Goal: Task Accomplishment & Management: Use online tool/utility

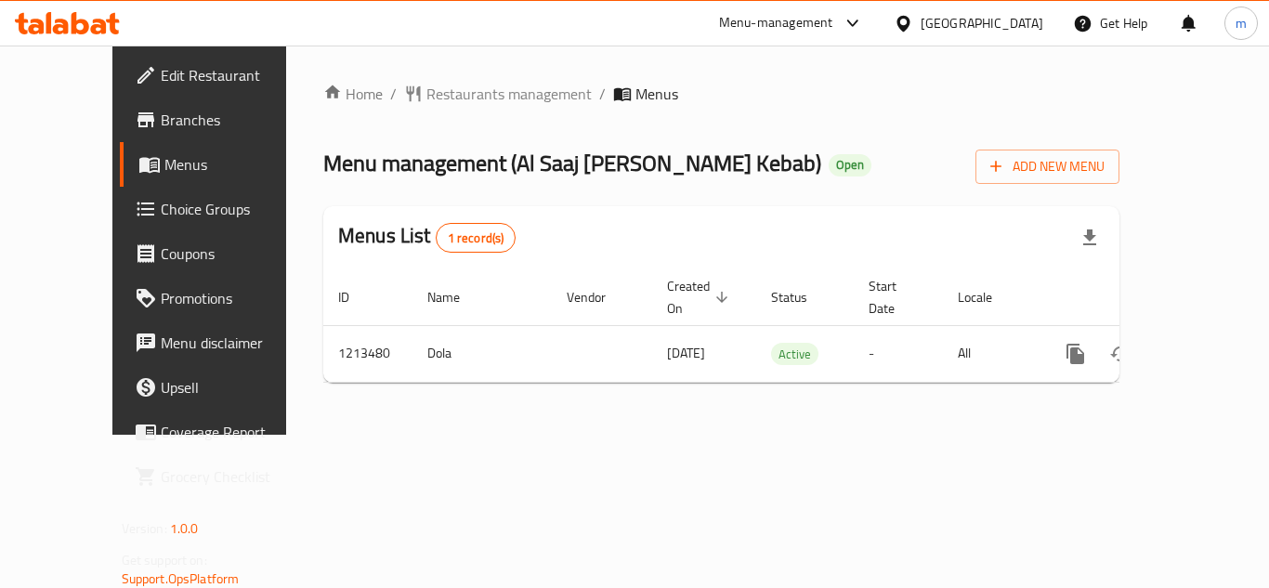
click at [161, 75] on span "Edit Restaurant" at bounding box center [235, 75] width 149 height 22
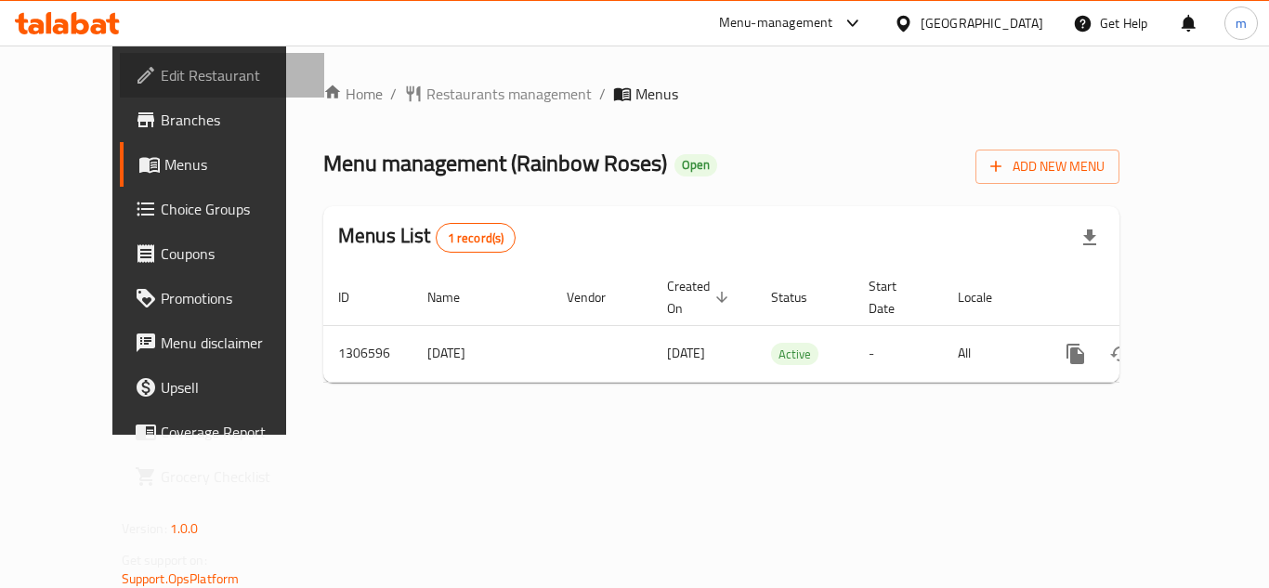
click at [161, 75] on span "Edit Restaurant" at bounding box center [235, 75] width 149 height 22
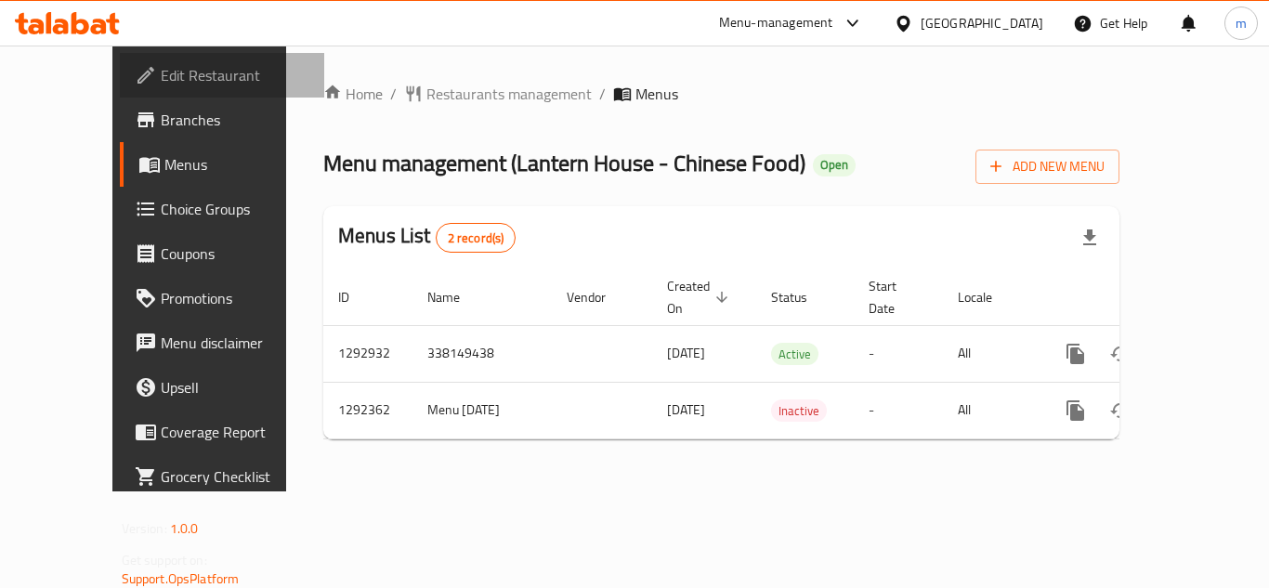
click at [161, 72] on span "Edit Restaurant" at bounding box center [235, 75] width 149 height 22
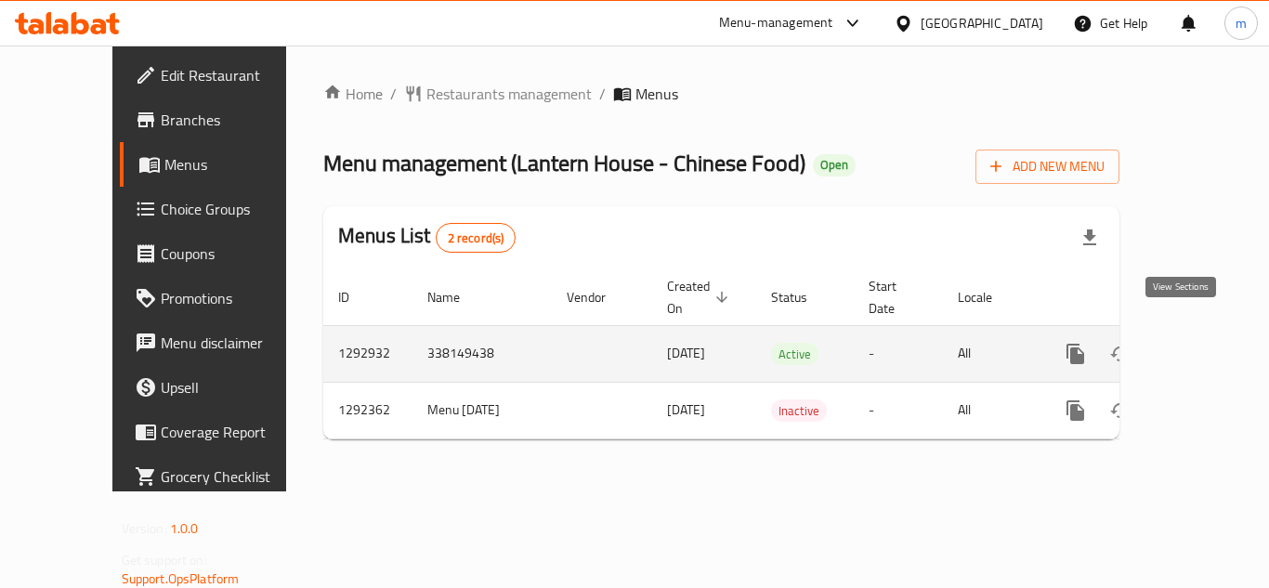
click at [1204, 343] on icon "enhanced table" at bounding box center [1209, 354] width 22 height 22
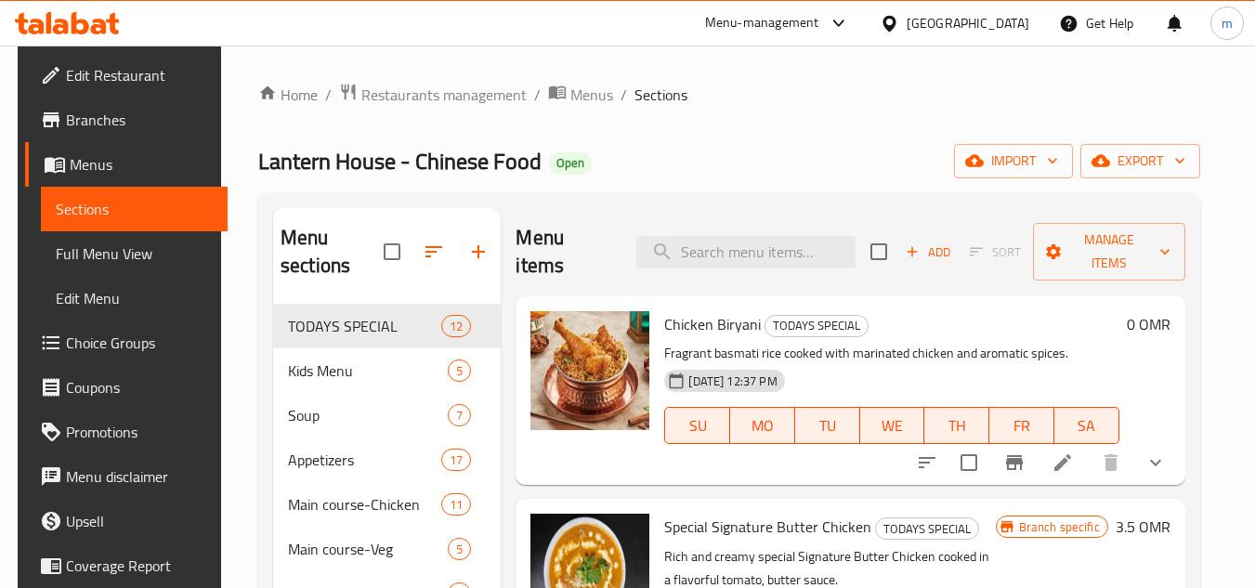
click at [703, 162] on div "Lantern House - Chinese Food Open import export" at bounding box center [729, 161] width 942 height 34
click at [730, 145] on div "Lantern House - Chinese Food Open import export" at bounding box center [729, 161] width 942 height 34
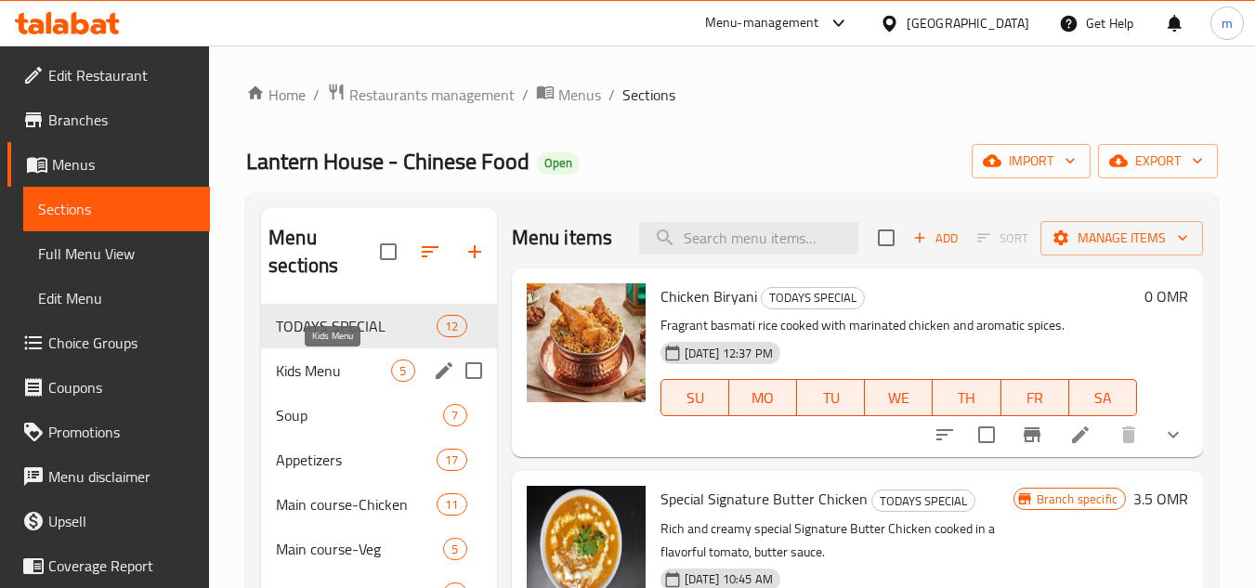
click at [332, 370] on span "Kids Menu" at bounding box center [333, 370] width 115 height 22
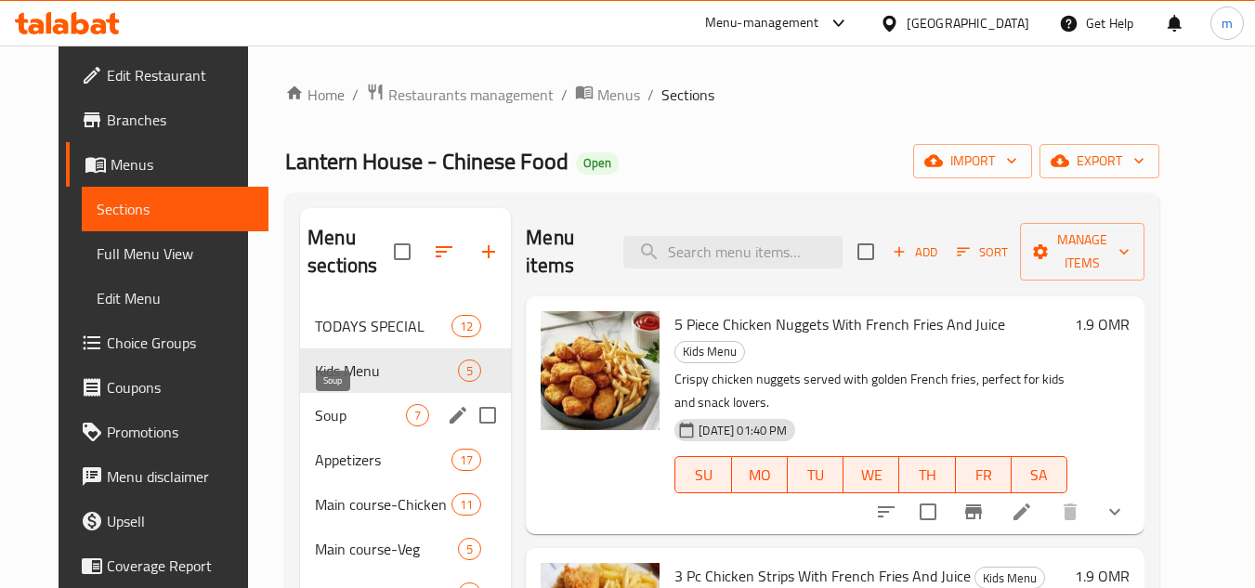
click at [333, 417] on span "Soup" at bounding box center [360, 415] width 91 height 22
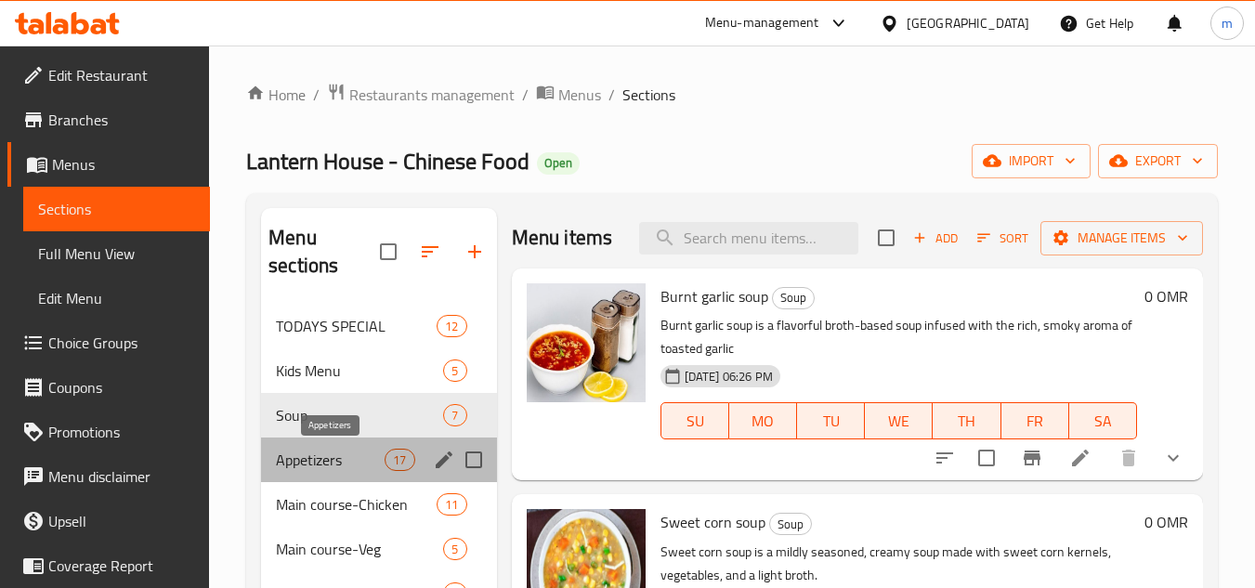
click at [324, 460] on span "Appetizers" at bounding box center [330, 460] width 109 height 22
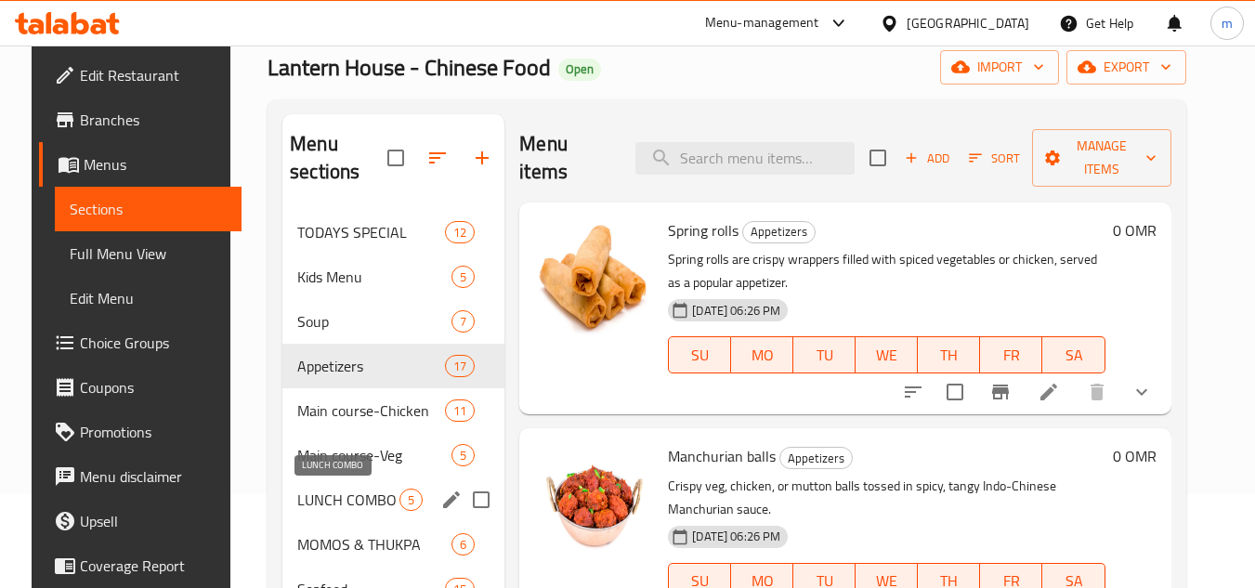
scroll to position [186, 0]
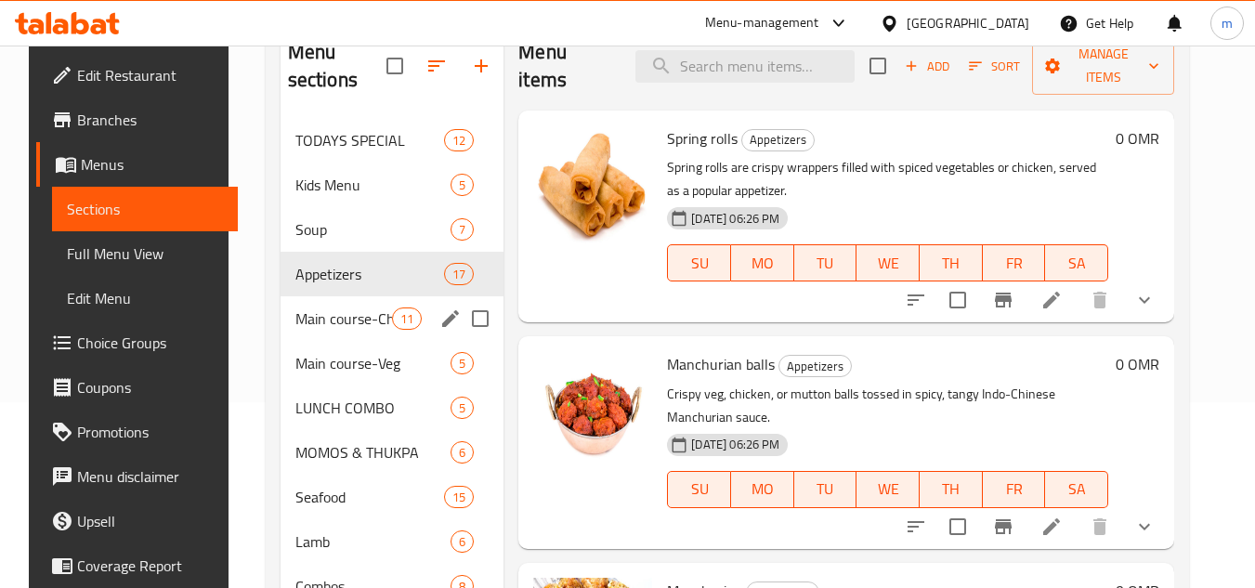
click at [324, 330] on div "Main course-Chicken 11" at bounding box center [392, 318] width 224 height 45
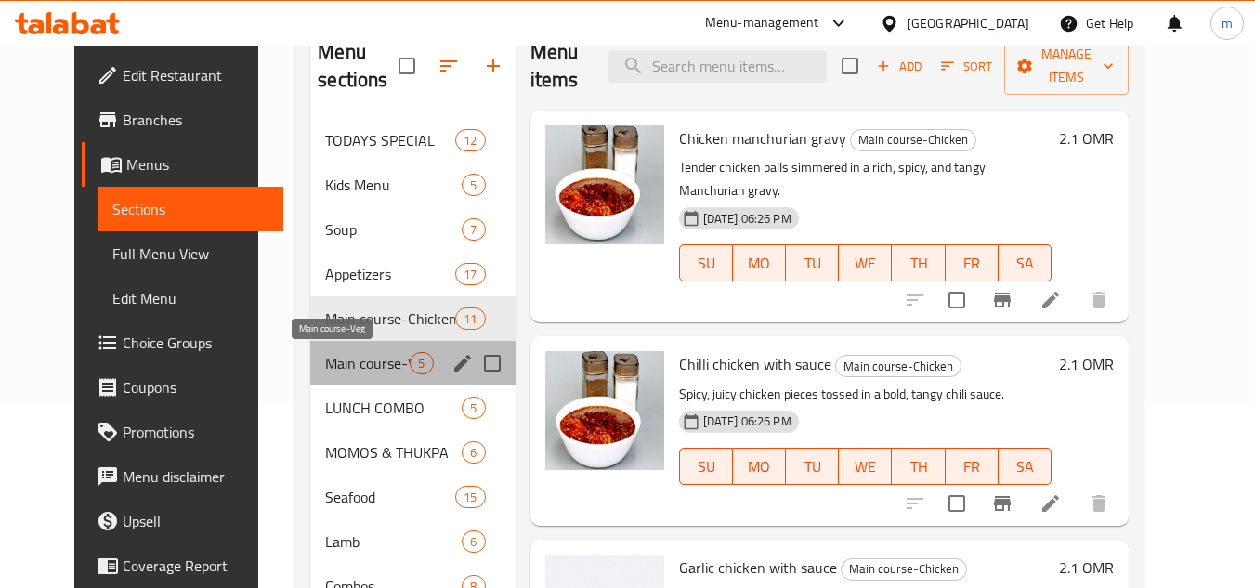
click at [339, 369] on span "Main course-Veg" at bounding box center [367, 363] width 85 height 22
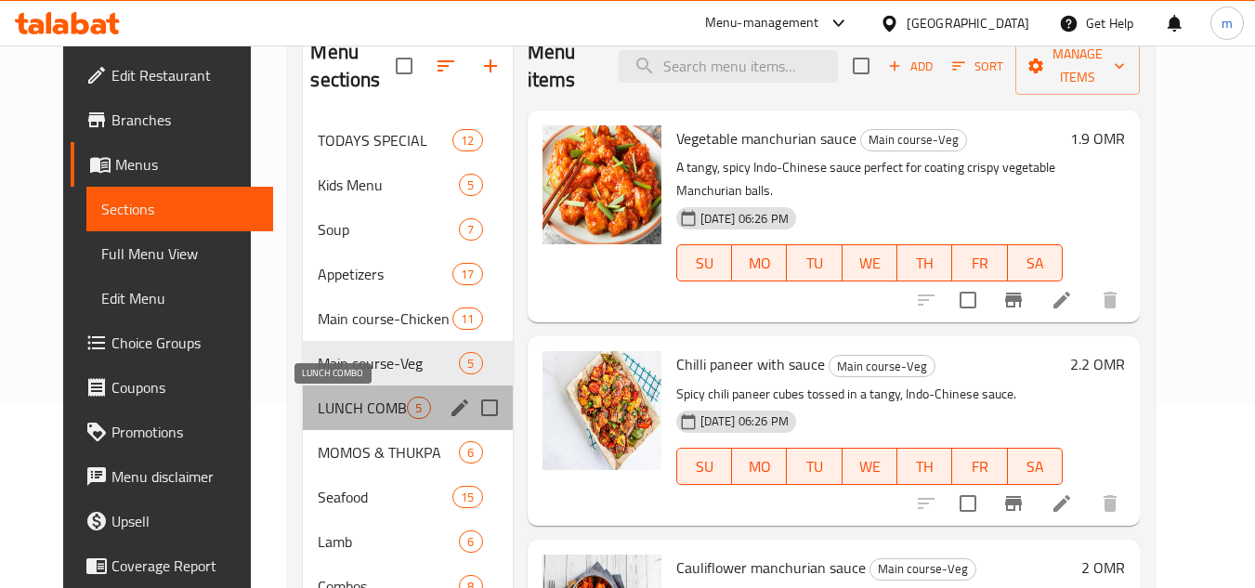
click at [328, 414] on span "LUNCH COMBO" at bounding box center [362, 408] width 89 height 22
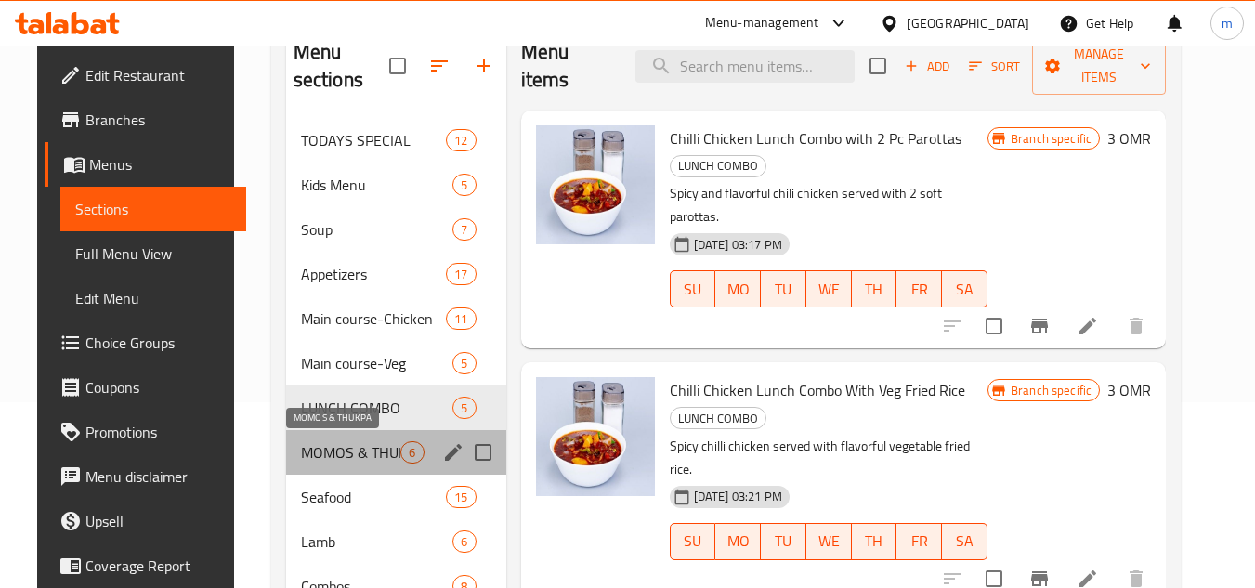
click at [326, 447] on span "MOMOS & THUKPA" at bounding box center [351, 452] width 100 height 22
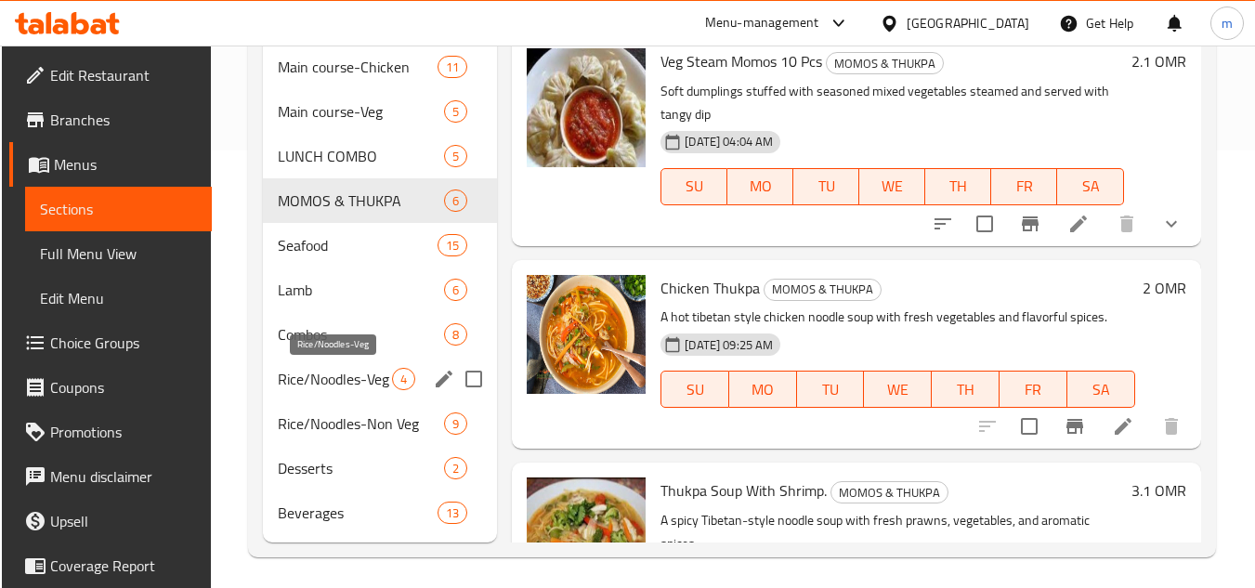
scroll to position [444, 0]
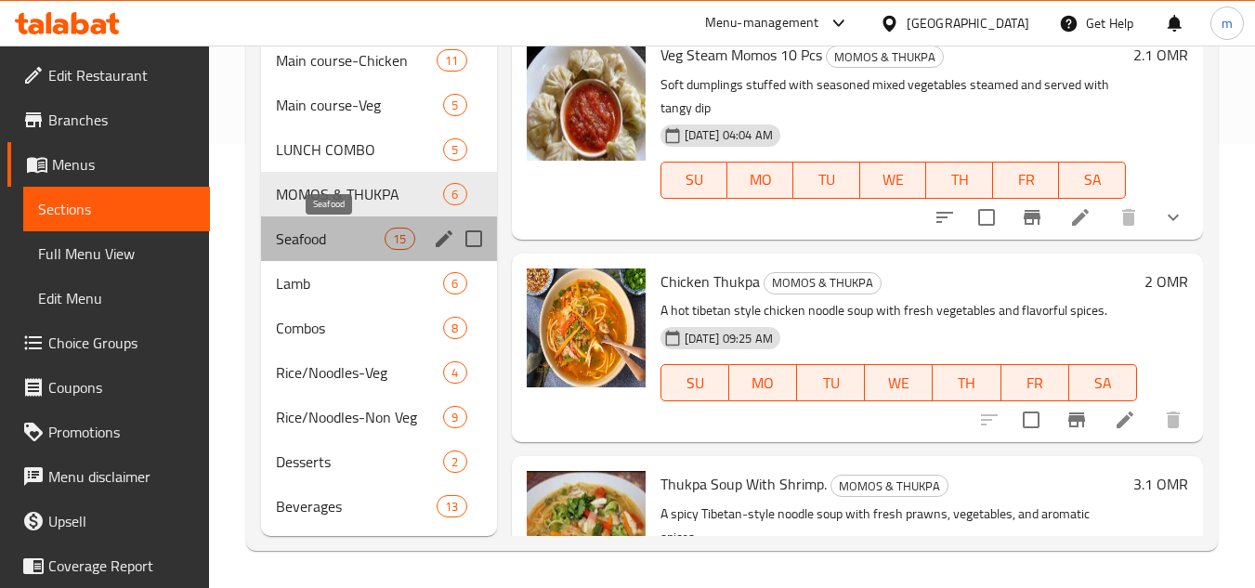
click at [316, 244] on span "Seafood" at bounding box center [330, 239] width 109 height 22
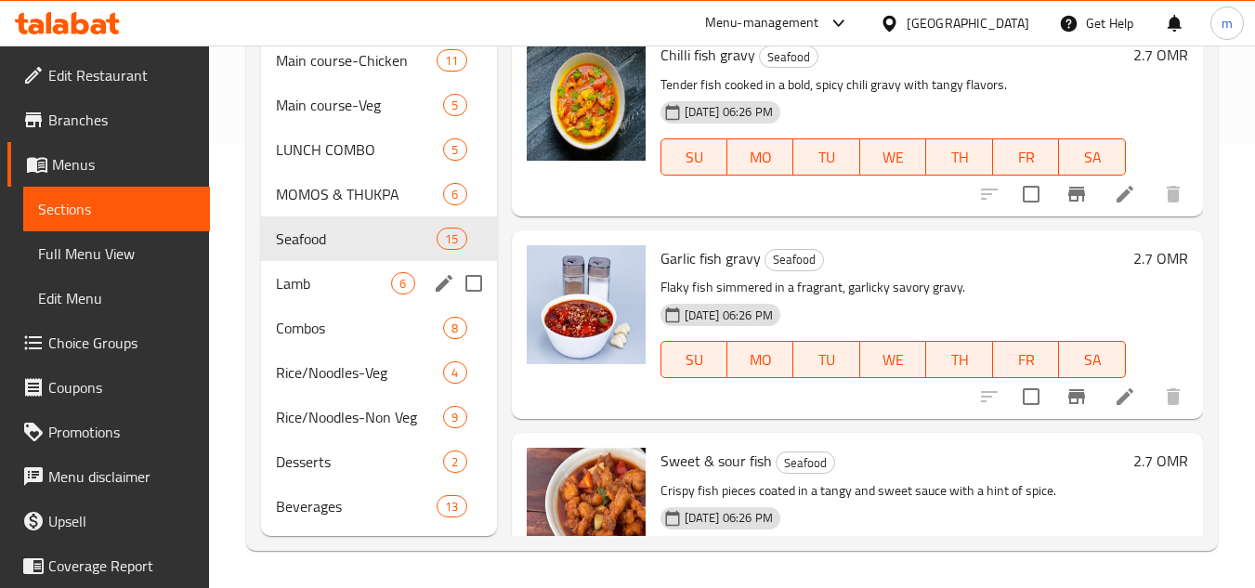
click at [317, 295] on div "Lamb 6" at bounding box center [378, 283] width 235 height 45
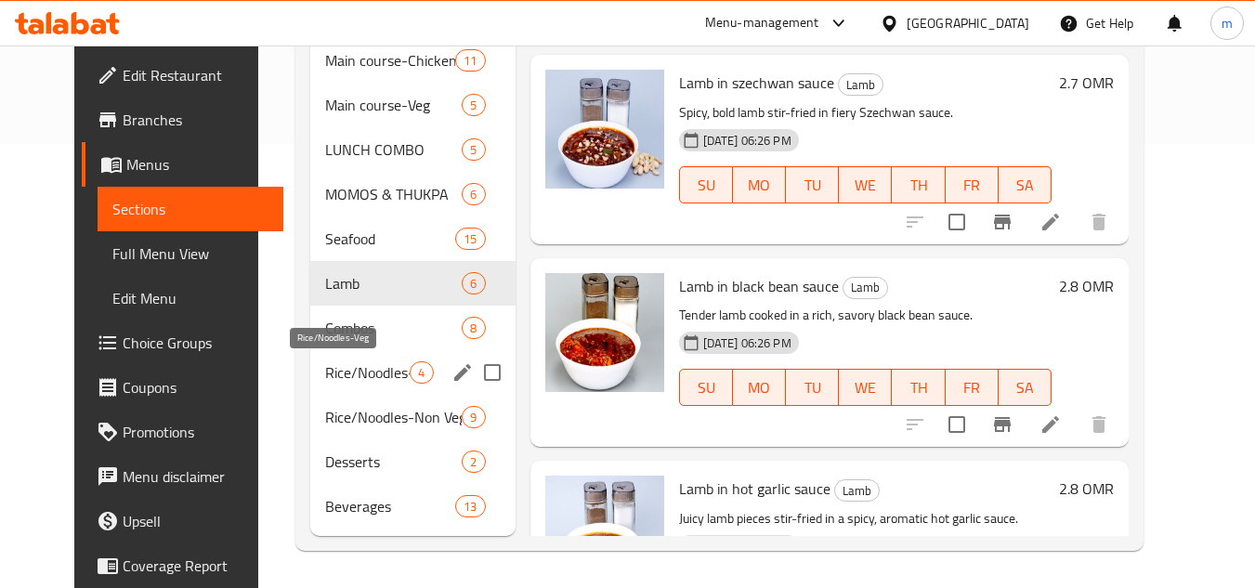
click at [325, 368] on span "Rice/Noodles-Veg" at bounding box center [367, 372] width 85 height 22
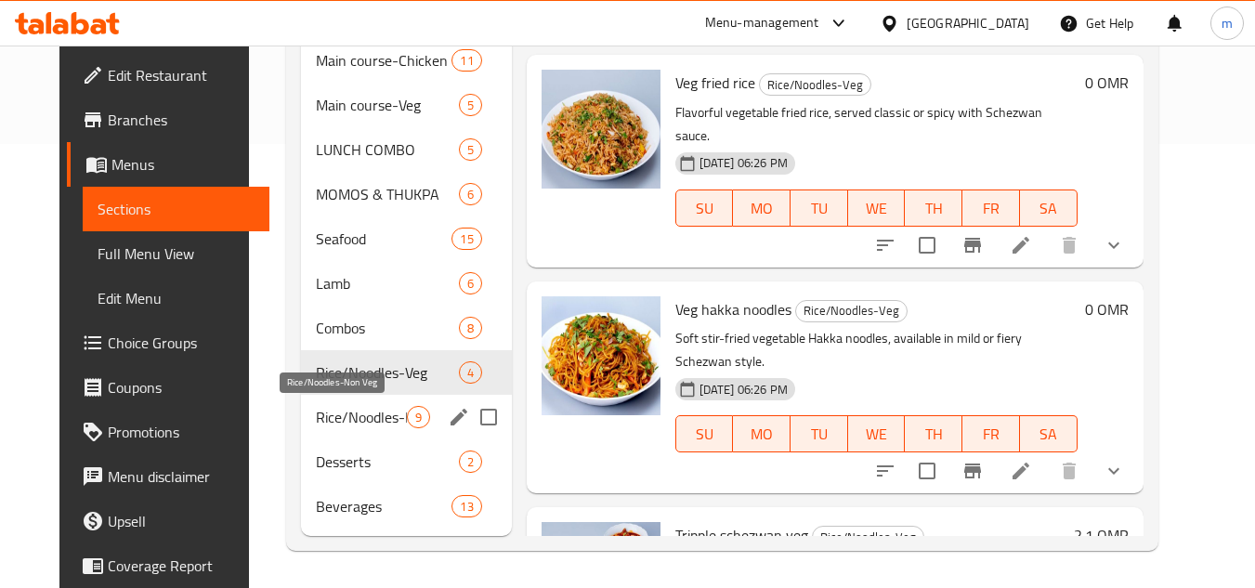
click at [325, 420] on span "Rice/Noodles-Non Veg" at bounding box center [361, 417] width 90 height 22
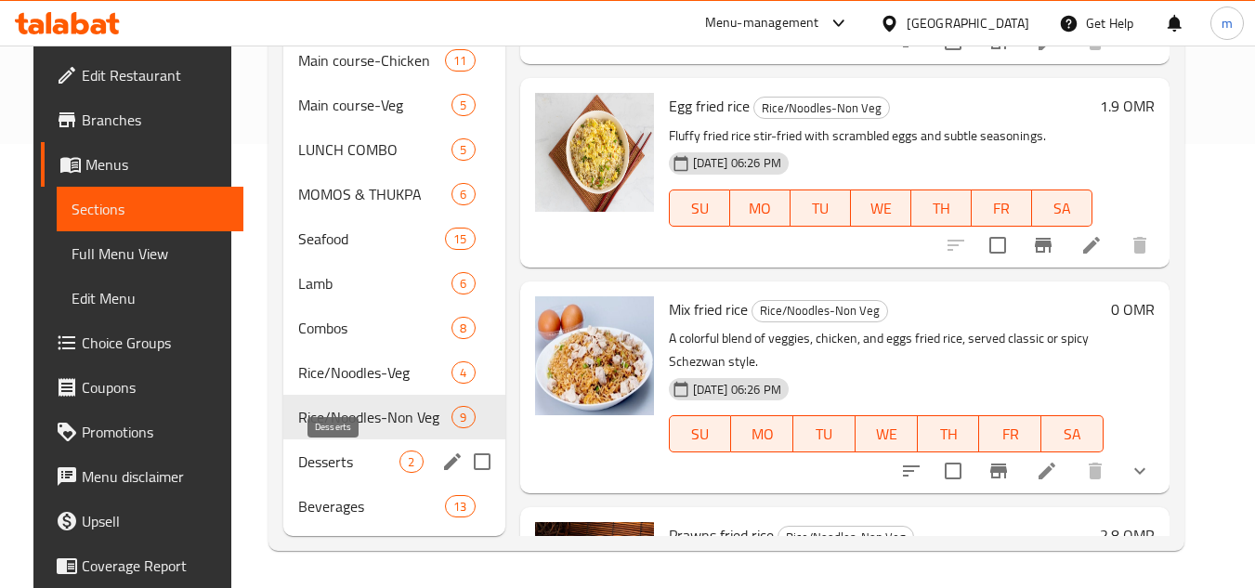
click at [339, 464] on span "Desserts" at bounding box center [348, 461] width 101 height 22
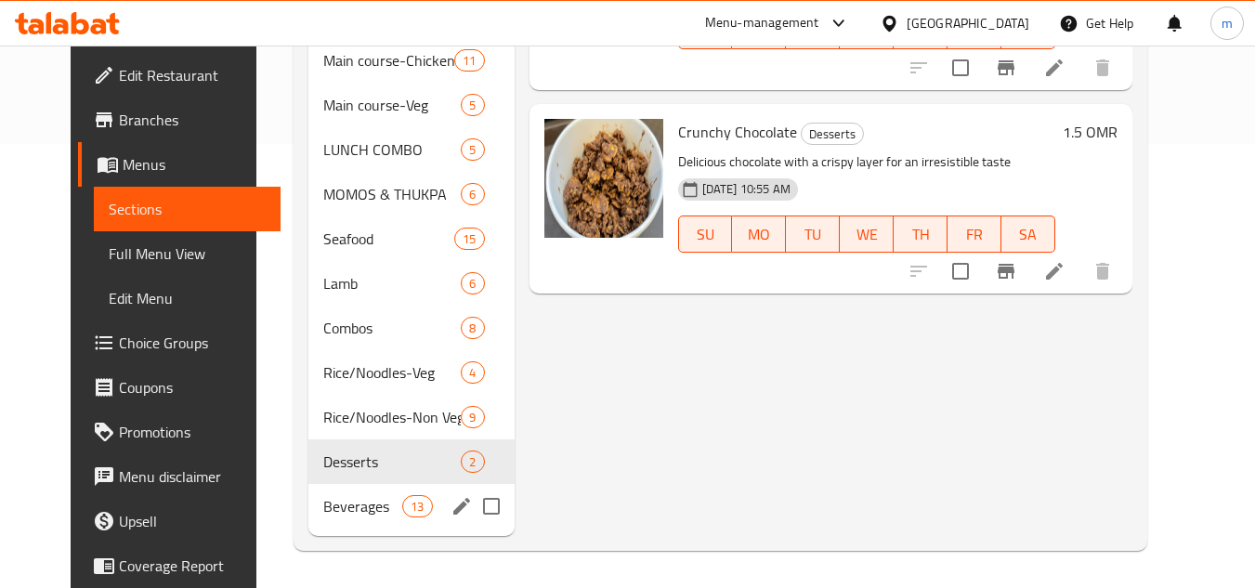
click at [334, 521] on div "Beverages 13" at bounding box center [411, 506] width 206 height 45
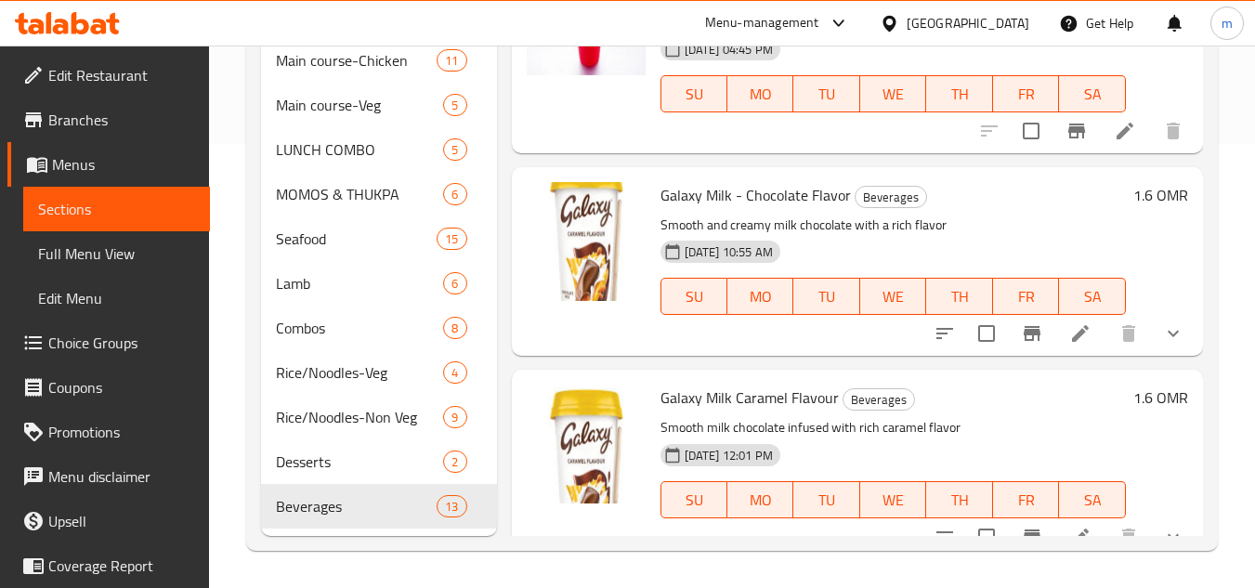
scroll to position [2010, 0]
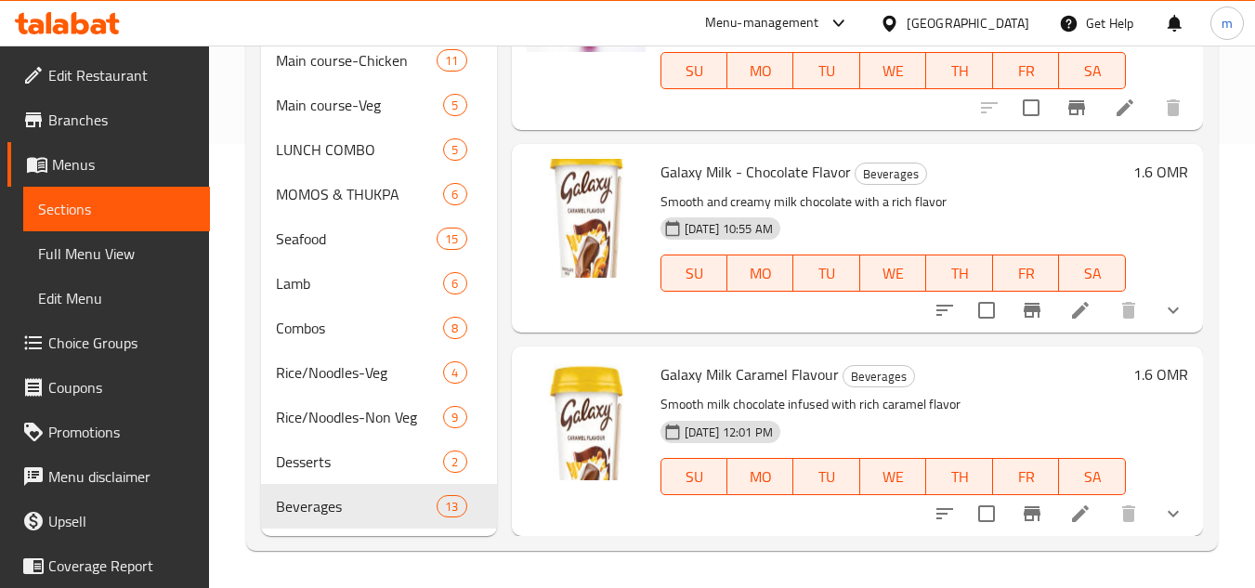
click at [895, 20] on icon at bounding box center [888, 23] width 13 height 16
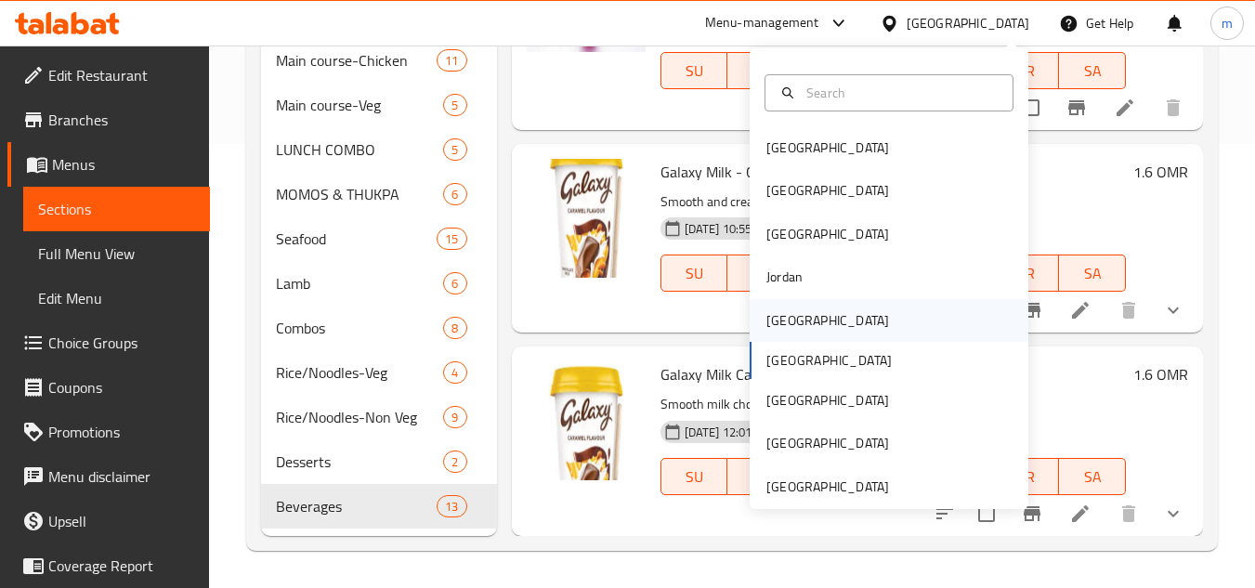
click at [786, 325] on div "[GEOGRAPHIC_DATA]" at bounding box center [827, 320] width 123 height 20
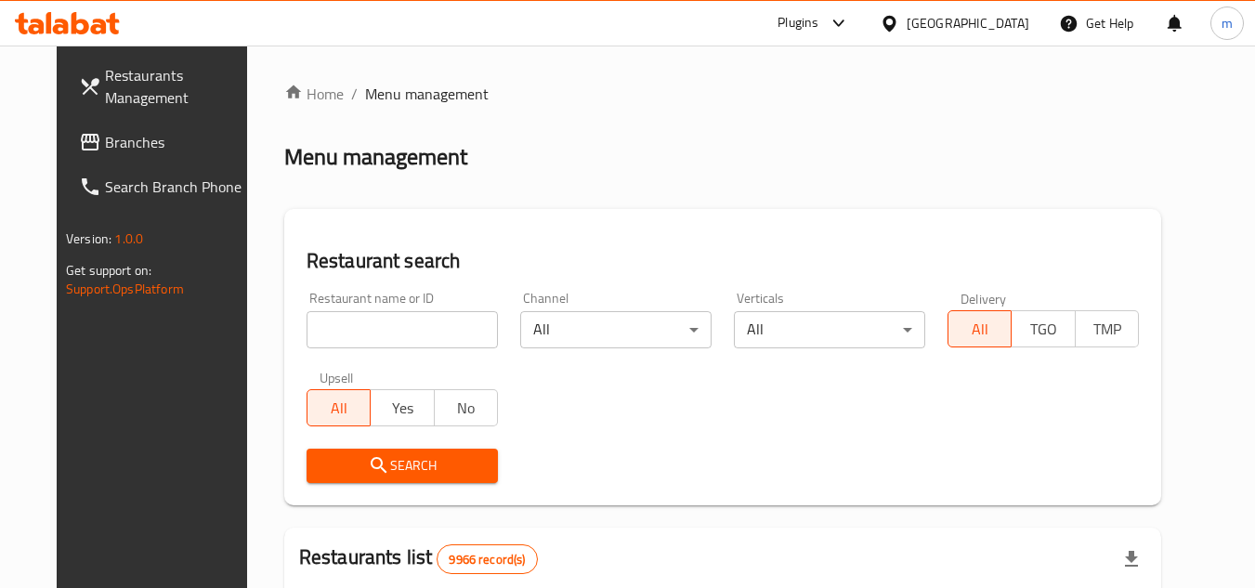
click at [64, 123] on link "Branches" at bounding box center [165, 142] width 202 height 45
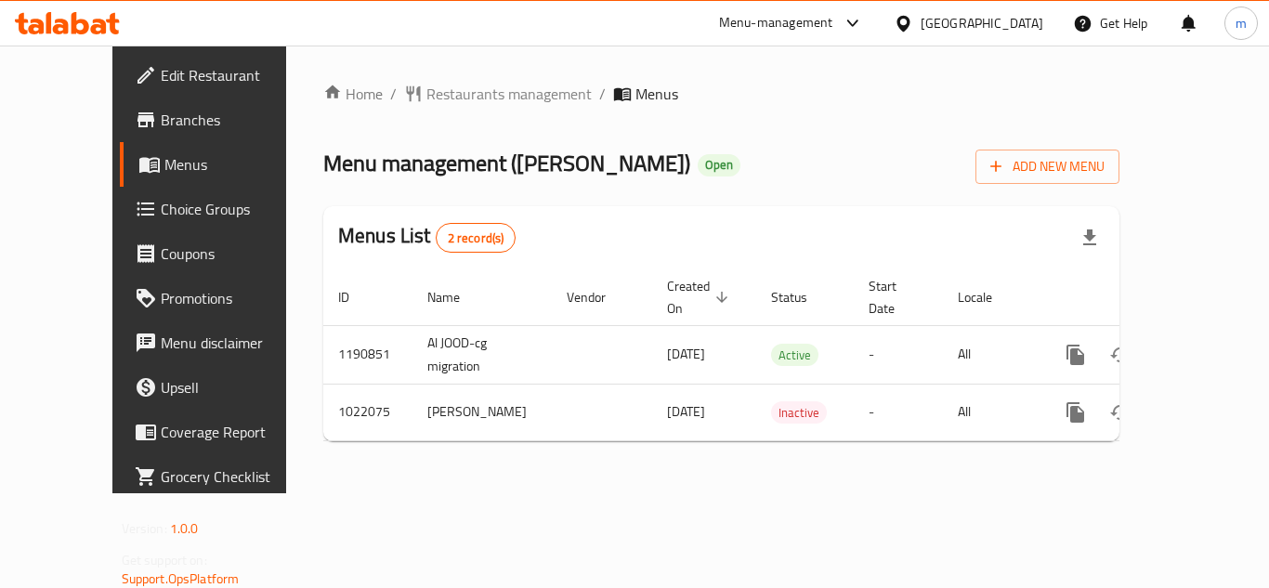
click at [161, 81] on span "Edit Restaurant" at bounding box center [235, 75] width 149 height 22
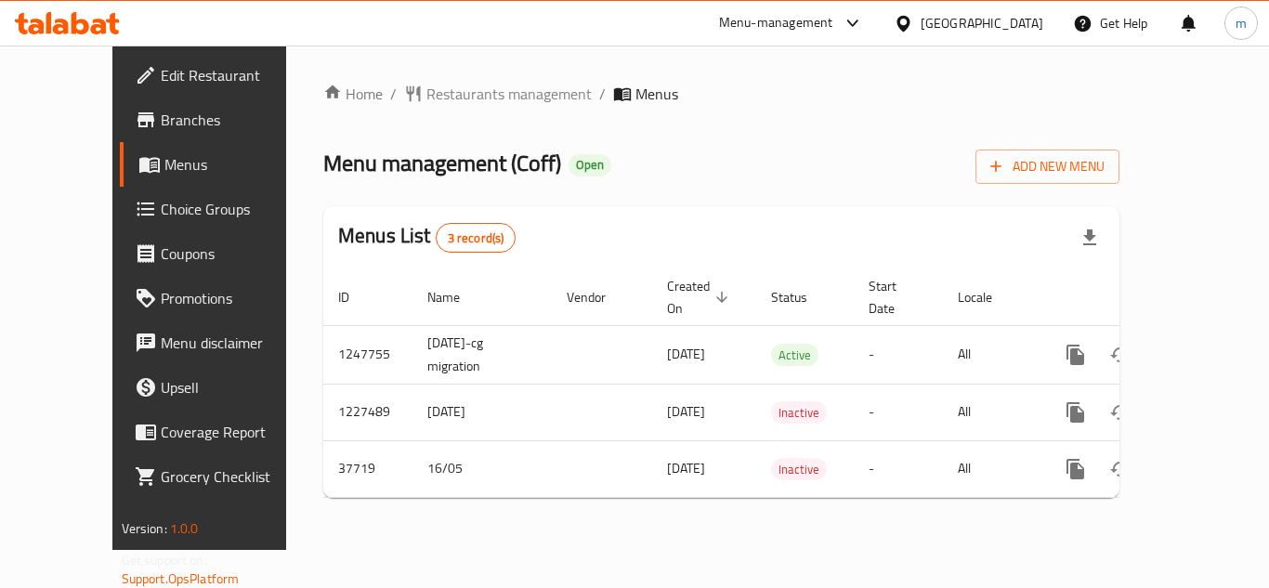
click at [161, 85] on span "Edit Restaurant" at bounding box center [235, 75] width 149 height 22
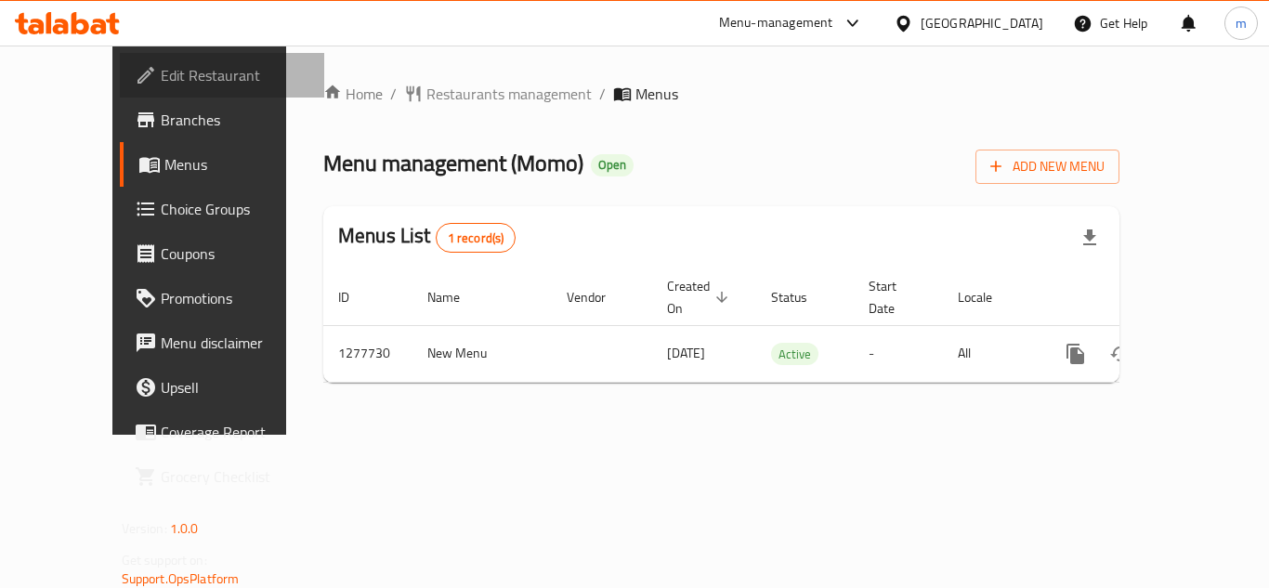
click at [161, 81] on span "Edit Restaurant" at bounding box center [235, 75] width 149 height 22
click at [161, 72] on span "Edit Restaurant" at bounding box center [235, 75] width 149 height 22
